Goal: Information Seeking & Learning: Learn about a topic

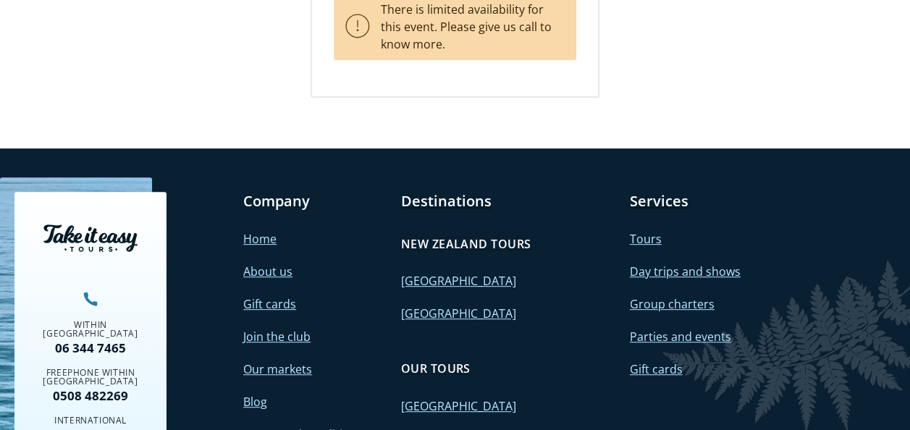
scroll to position [2954, 0]
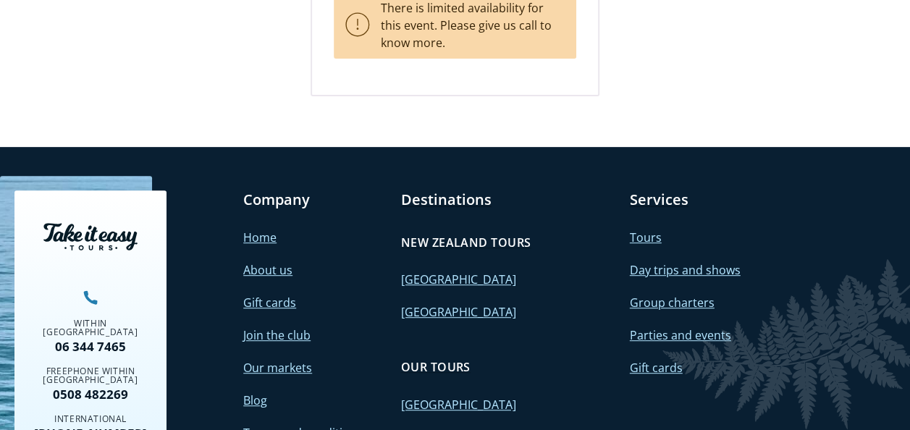
click at [426, 304] on link "[GEOGRAPHIC_DATA]" at bounding box center [457, 312] width 115 height 16
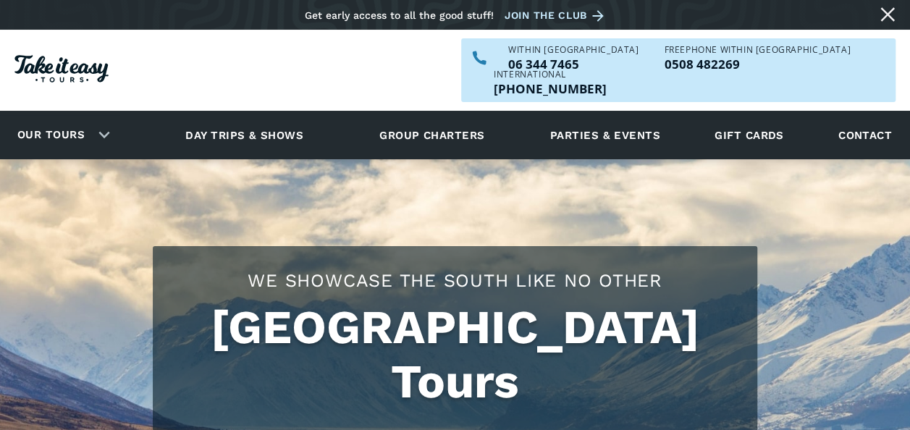
checkbox input "true"
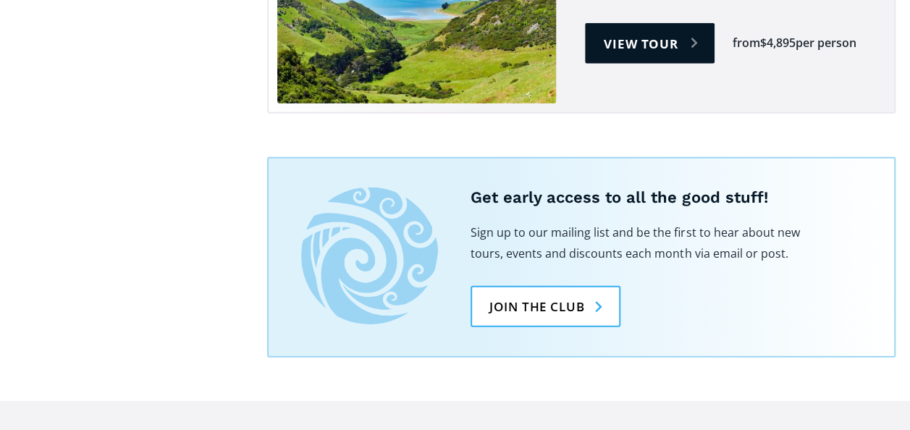
scroll to position [1882, 0]
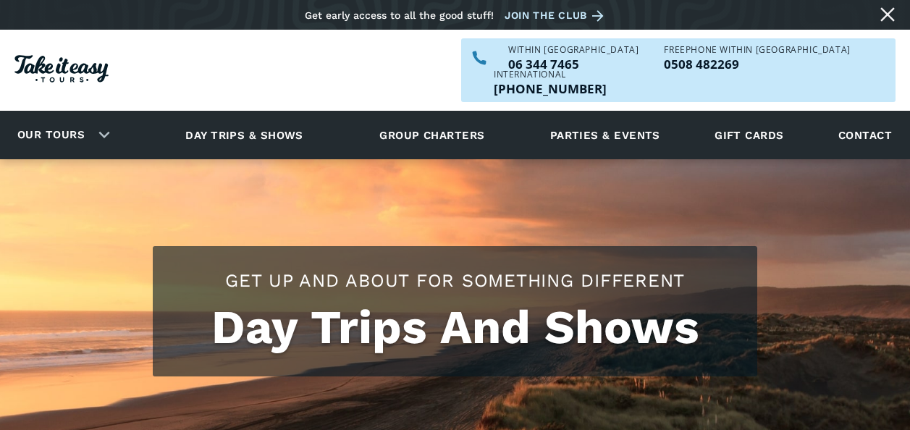
scroll to position [2954, 0]
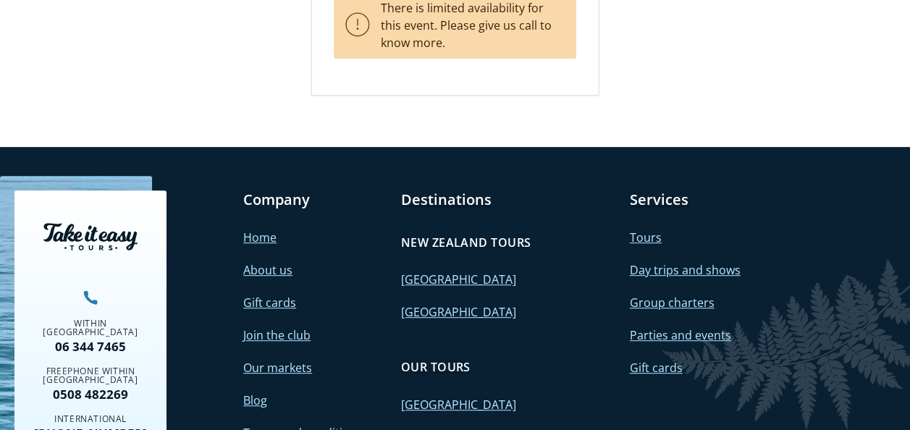
click at [438, 272] on link "[GEOGRAPHIC_DATA]" at bounding box center [457, 280] width 115 height 16
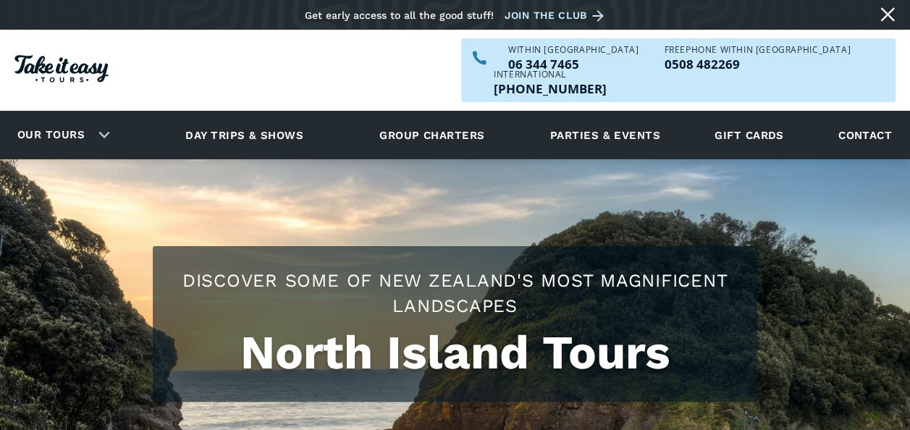
checkbox input "true"
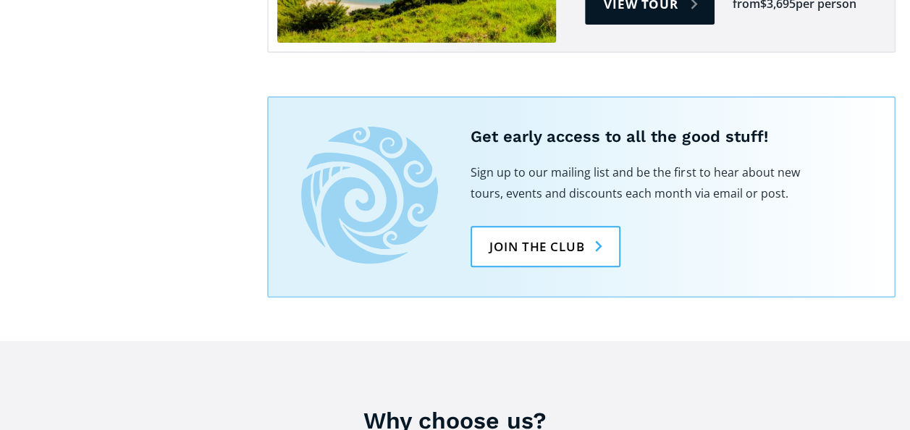
scroll to position [2925, 0]
